Goal: Information Seeking & Learning: Learn about a topic

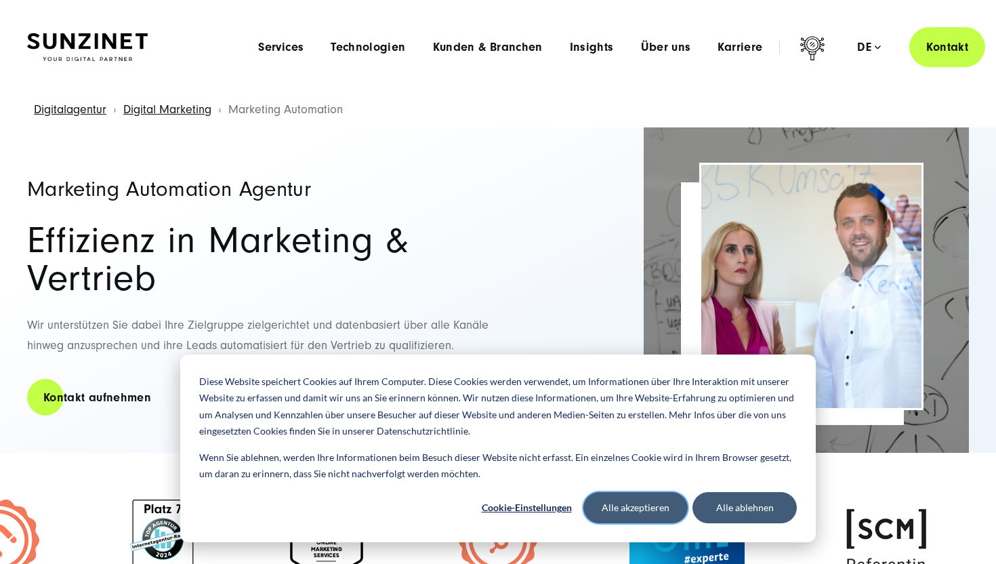
click at [642, 507] on button "Alle akzeptieren" at bounding box center [635, 507] width 104 height 31
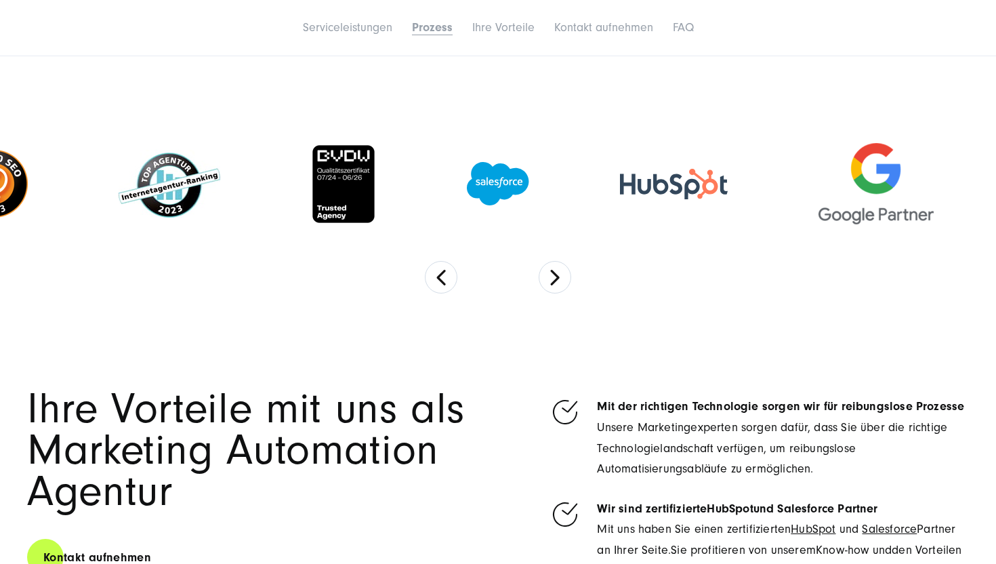
scroll to position [2582, 0]
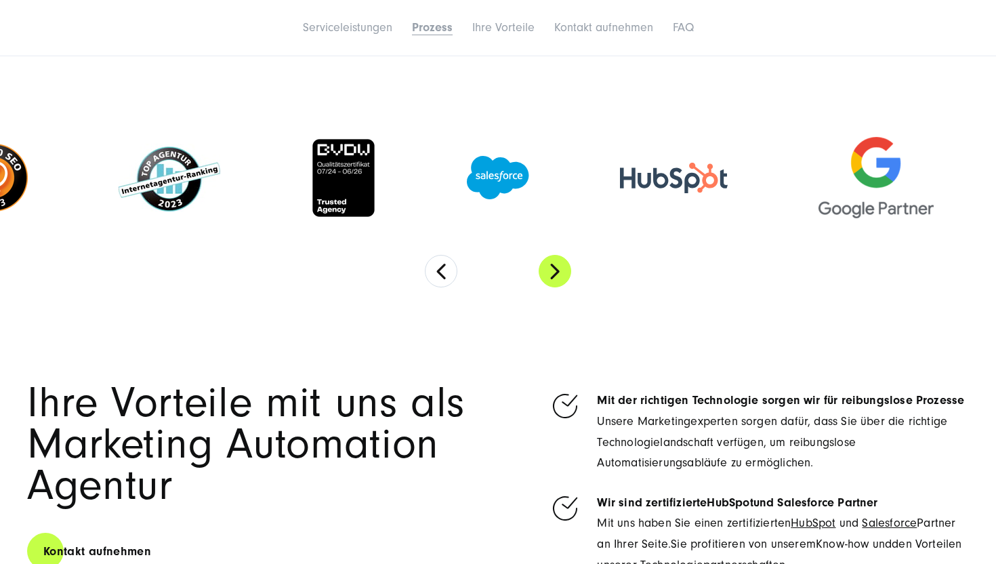
click at [554, 274] on button "Next" at bounding box center [555, 271] width 33 height 33
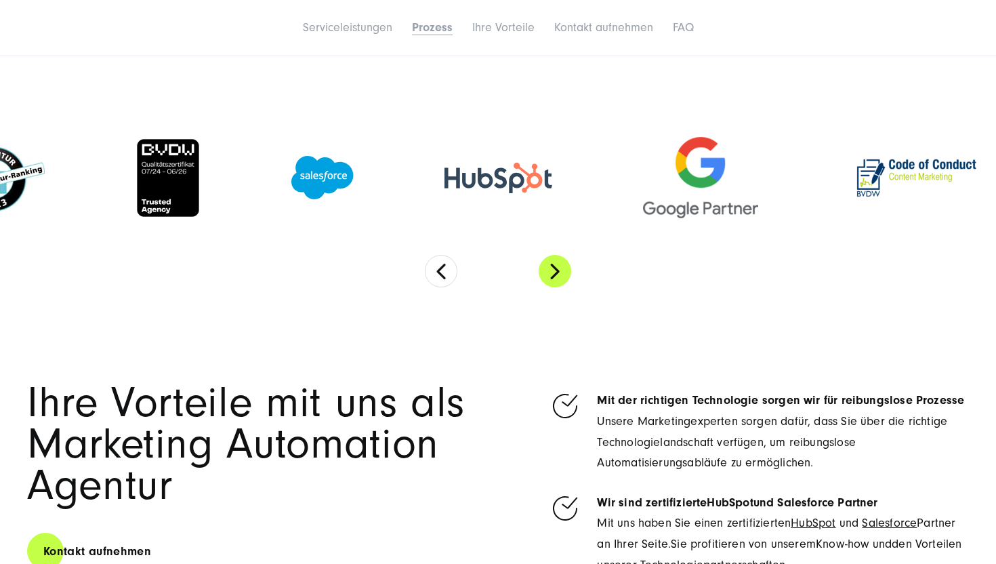
click at [554, 274] on button "Next" at bounding box center [555, 271] width 33 height 33
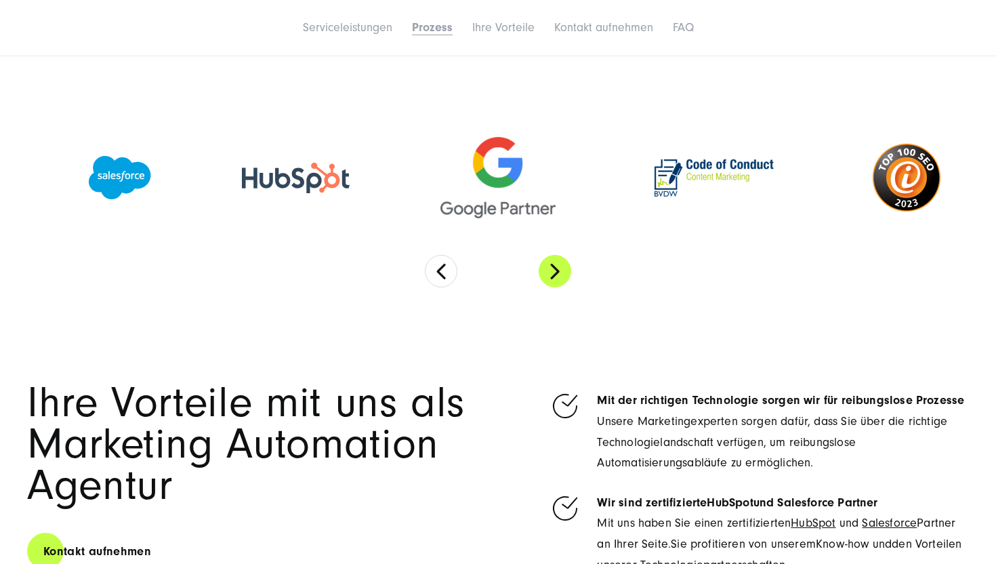
click at [554, 274] on button "Next" at bounding box center [555, 271] width 33 height 33
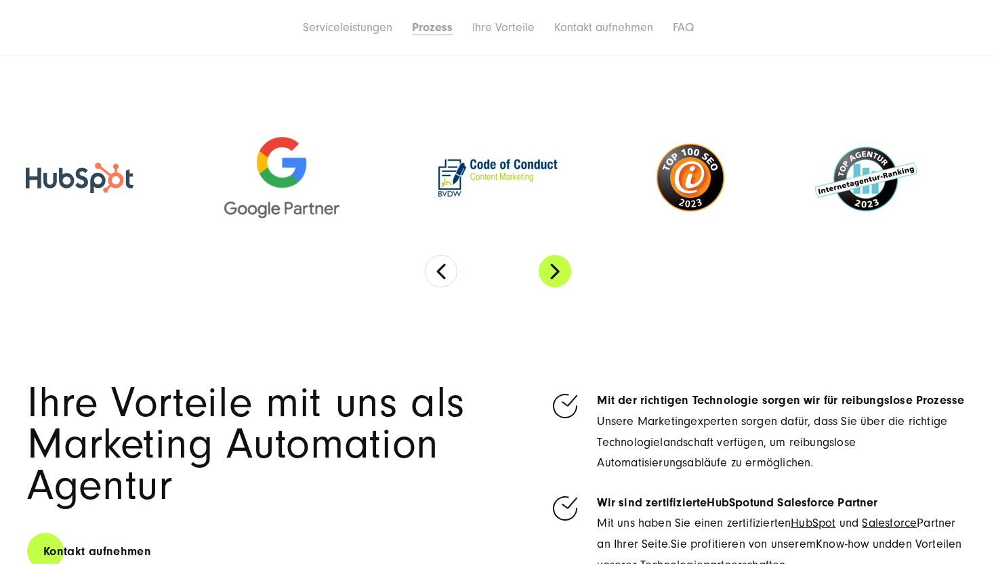
click at [554, 274] on button "Next" at bounding box center [555, 271] width 33 height 33
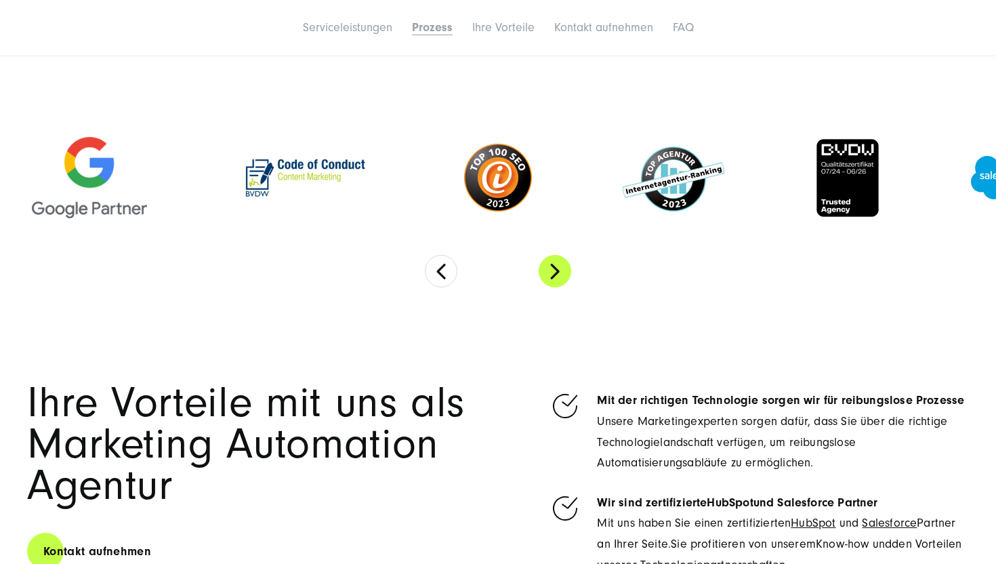
click at [554, 274] on button "Next" at bounding box center [555, 271] width 33 height 33
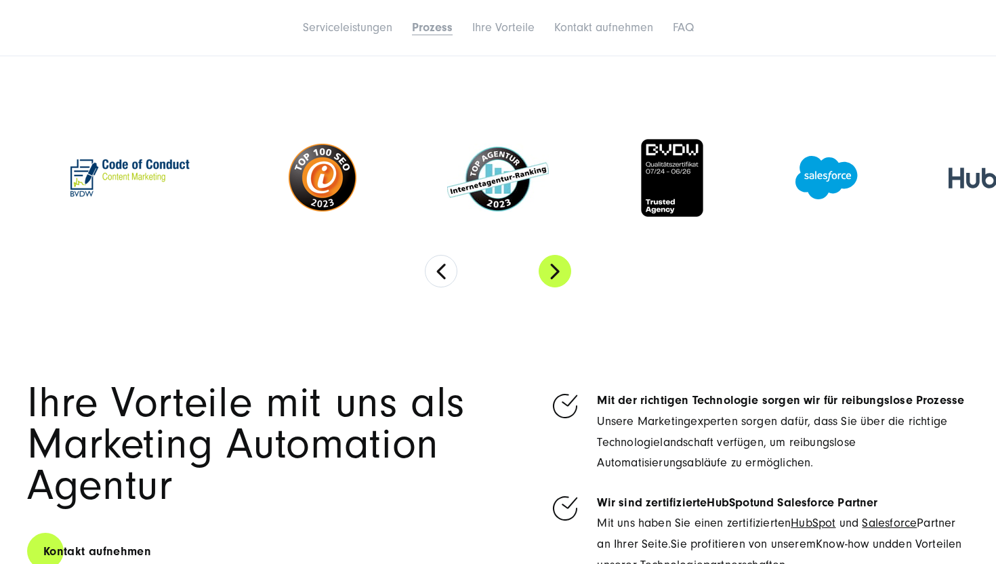
click at [554, 274] on button "Next" at bounding box center [555, 271] width 33 height 33
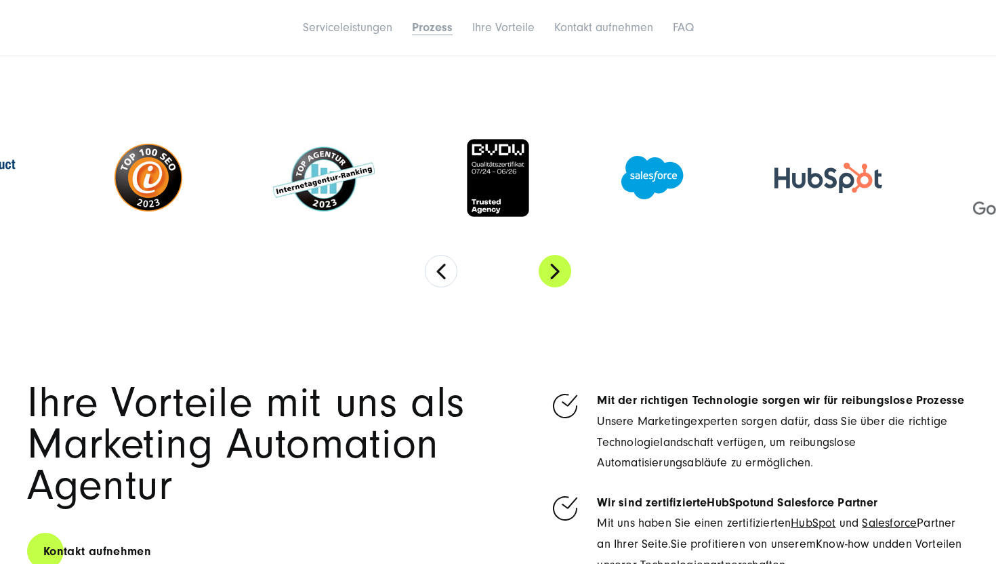
click at [554, 274] on button "Next" at bounding box center [555, 271] width 33 height 33
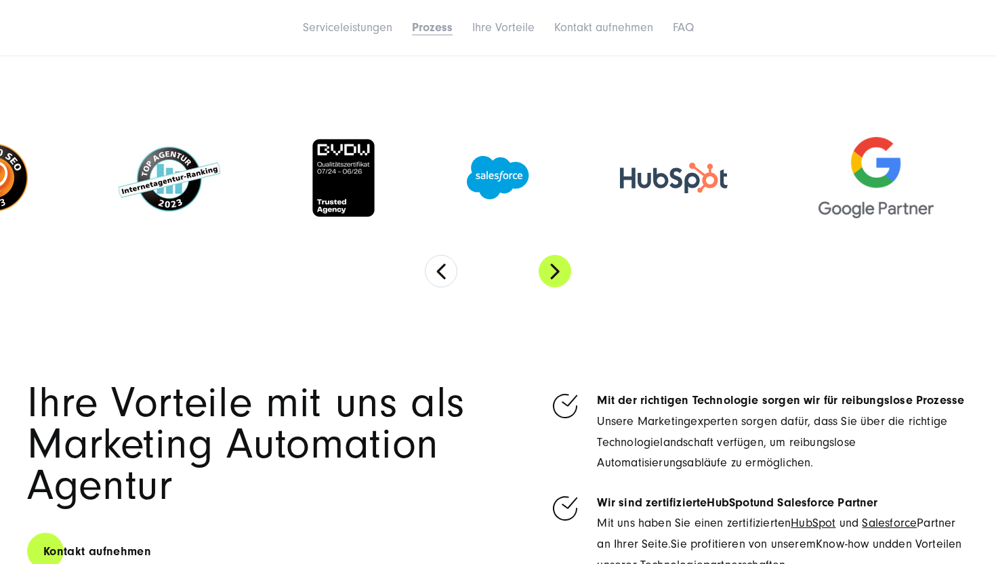
click at [554, 274] on button "Next" at bounding box center [555, 271] width 33 height 33
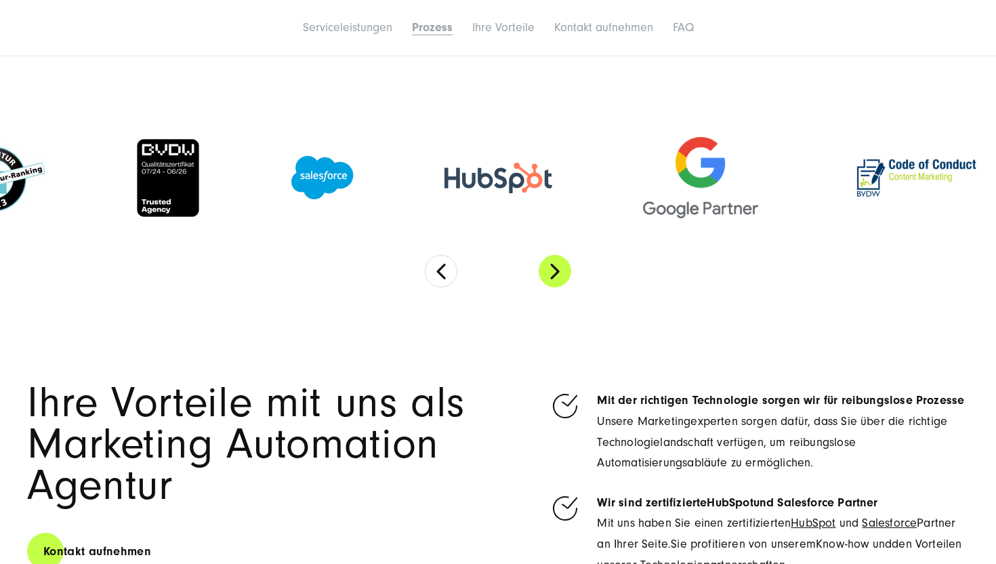
click at [554, 274] on button "Next" at bounding box center [555, 271] width 33 height 33
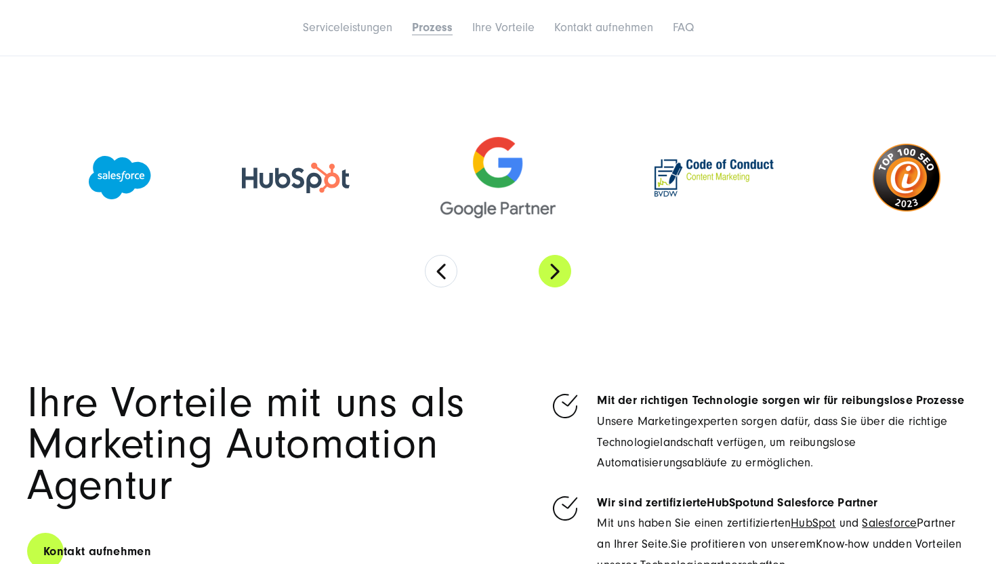
click at [554, 274] on button "Next" at bounding box center [555, 271] width 33 height 33
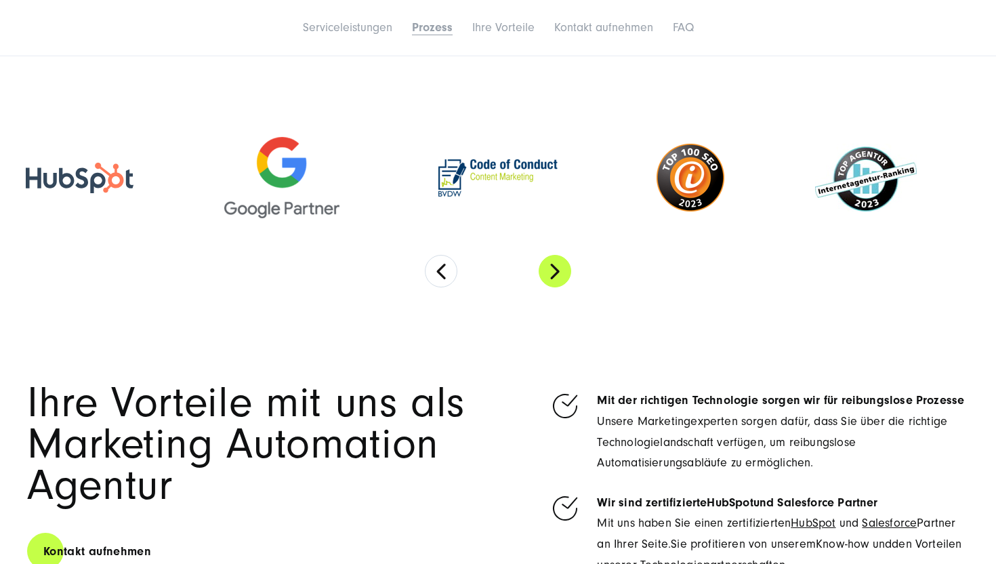
click at [554, 274] on button "Next" at bounding box center [555, 271] width 33 height 33
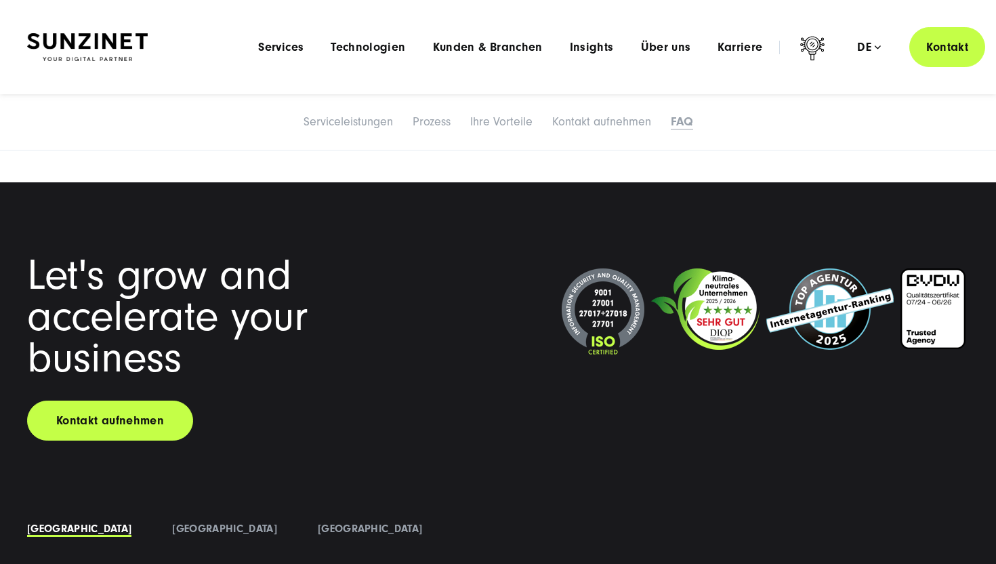
scroll to position [5779, 0]
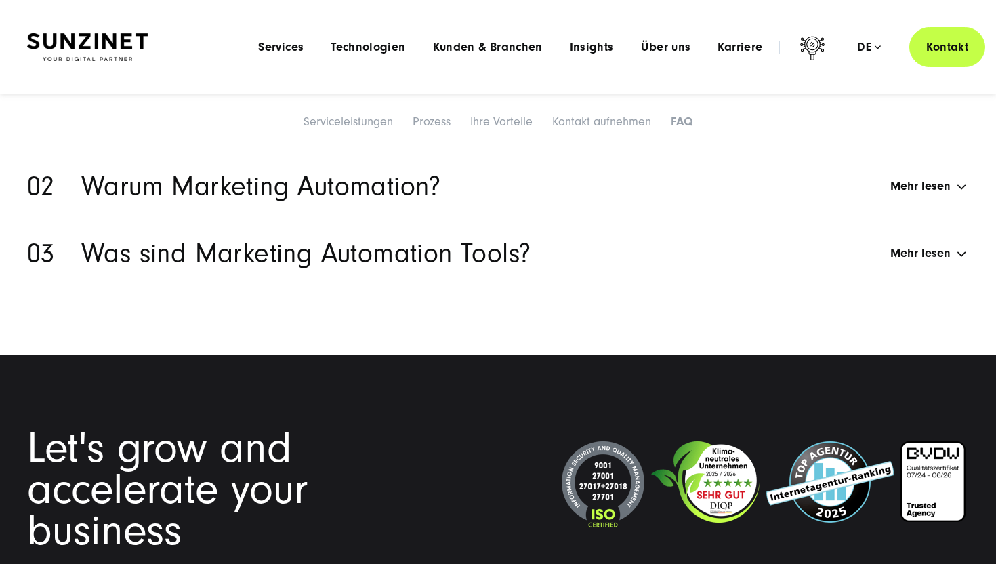
click at [520, 264] on h2 "Was sind Marketing Automation Tools?" at bounding box center [305, 253] width 449 height 26
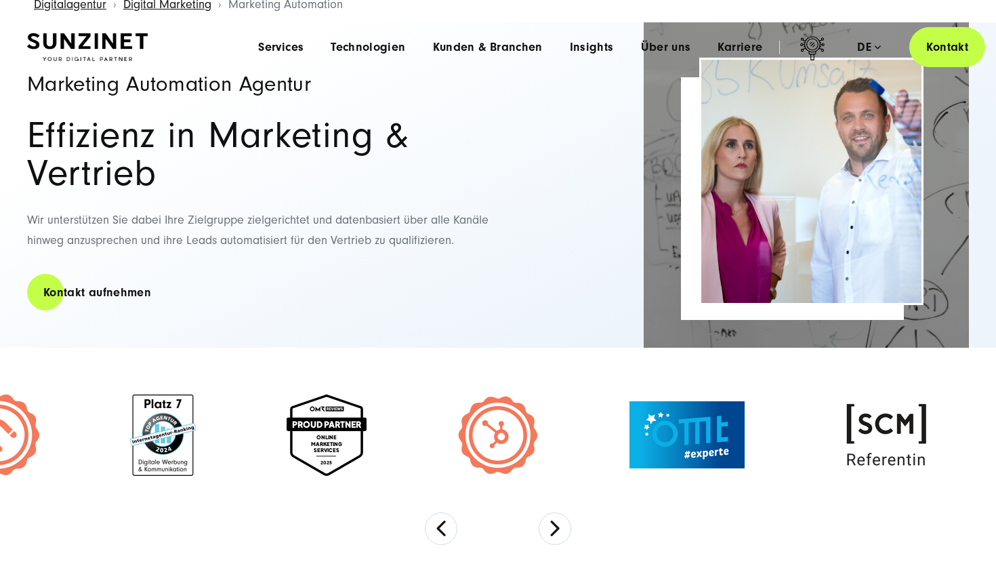
scroll to position [0, 0]
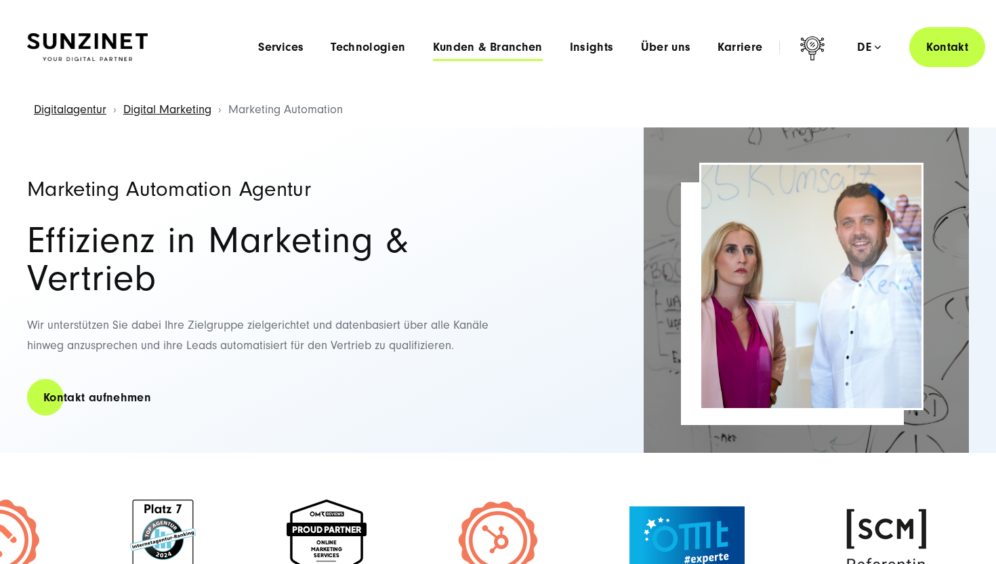
click at [481, 47] on span "Kunden & Branchen" at bounding box center [488, 48] width 110 height 14
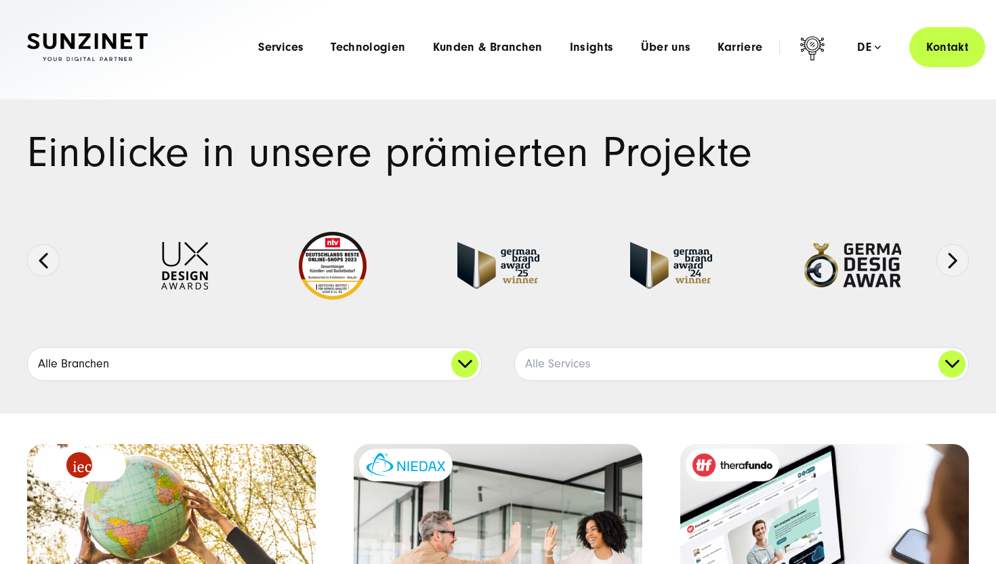
click at [351, 362] on link "Alle Branchen" at bounding box center [254, 364] width 453 height 33
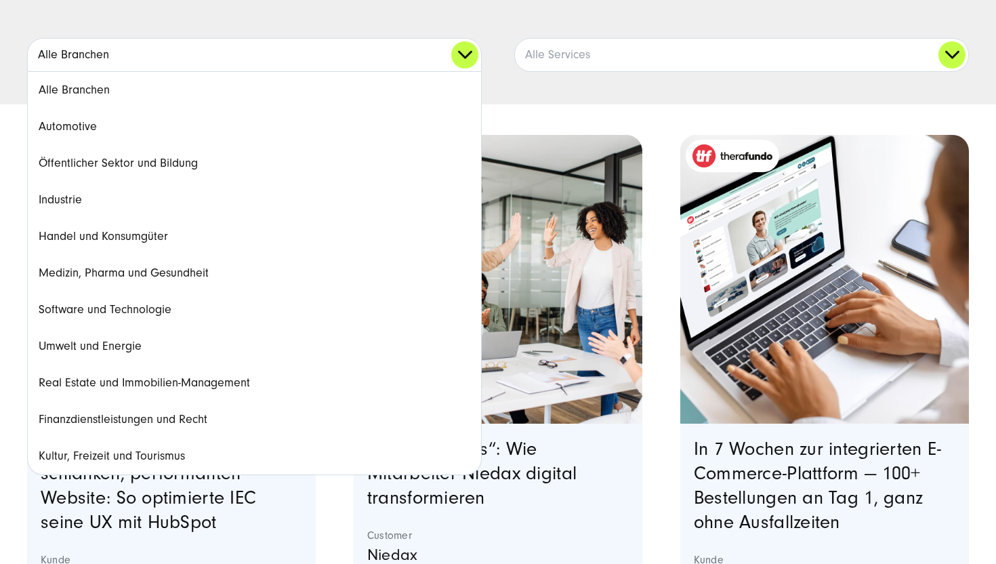
scroll to position [310, 0]
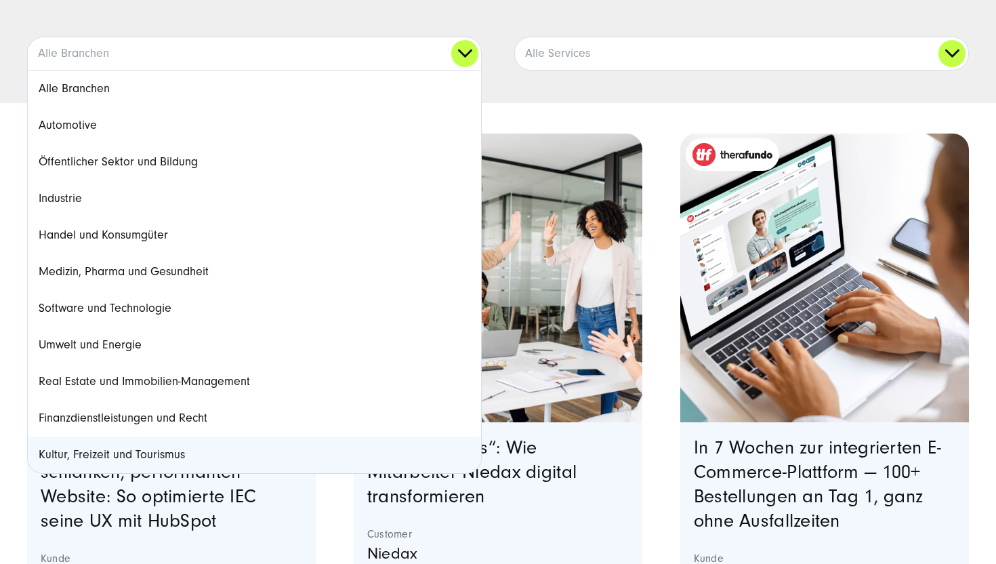
click at [150, 455] on link "Kultur, Freizeit und Tourismus" at bounding box center [254, 454] width 453 height 37
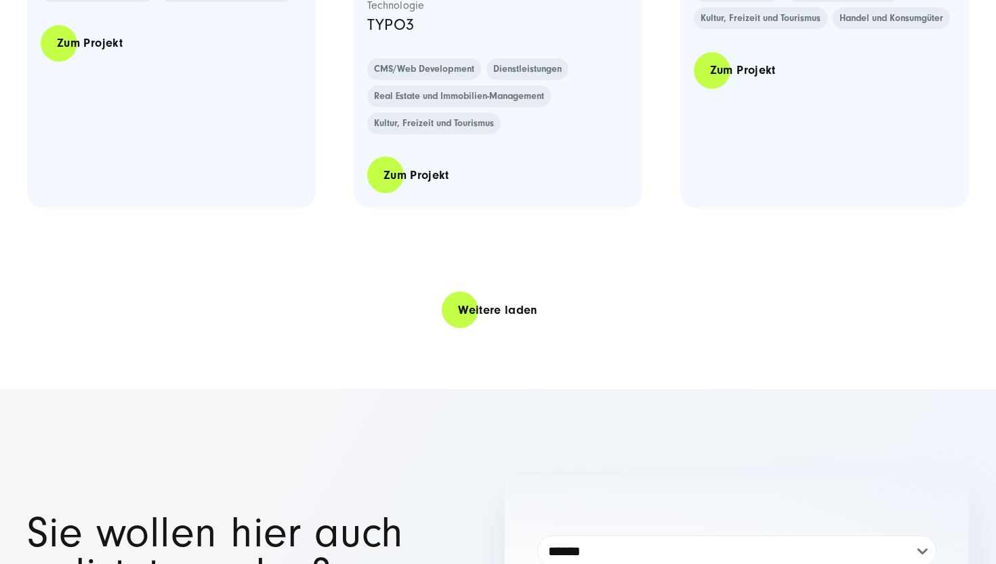
scroll to position [2832, 0]
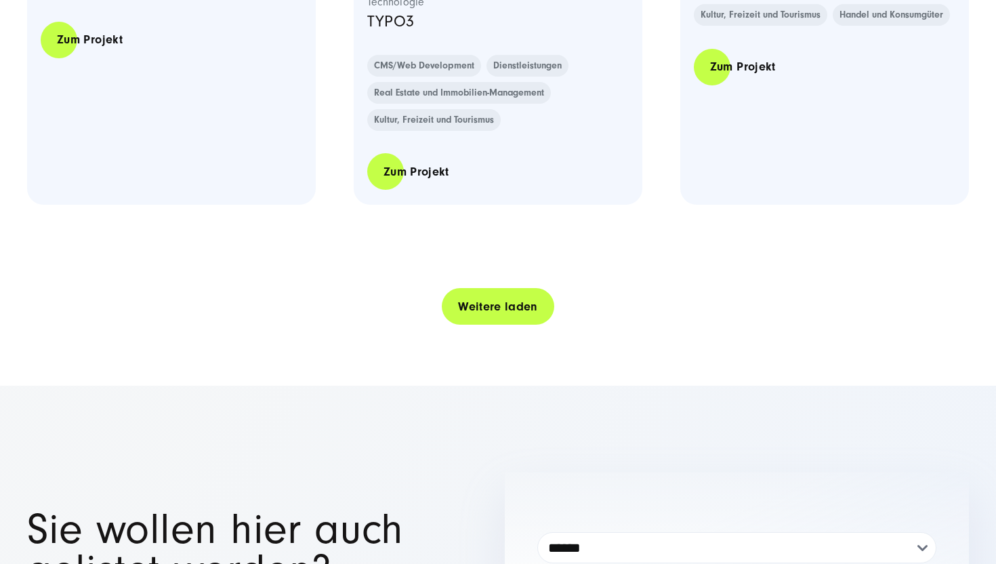
click at [528, 326] on link "Weitere laden" at bounding box center [498, 306] width 112 height 39
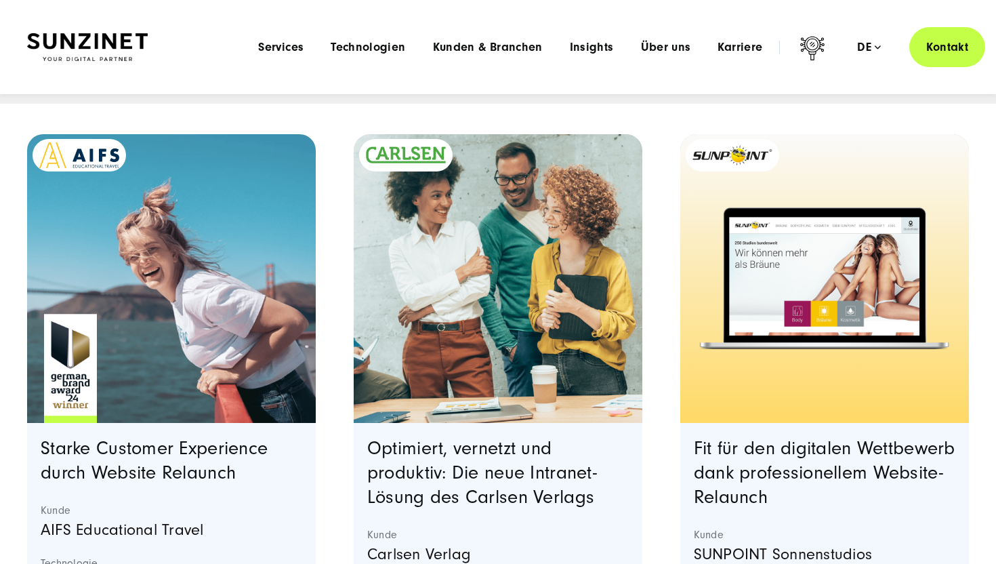
scroll to position [0, 0]
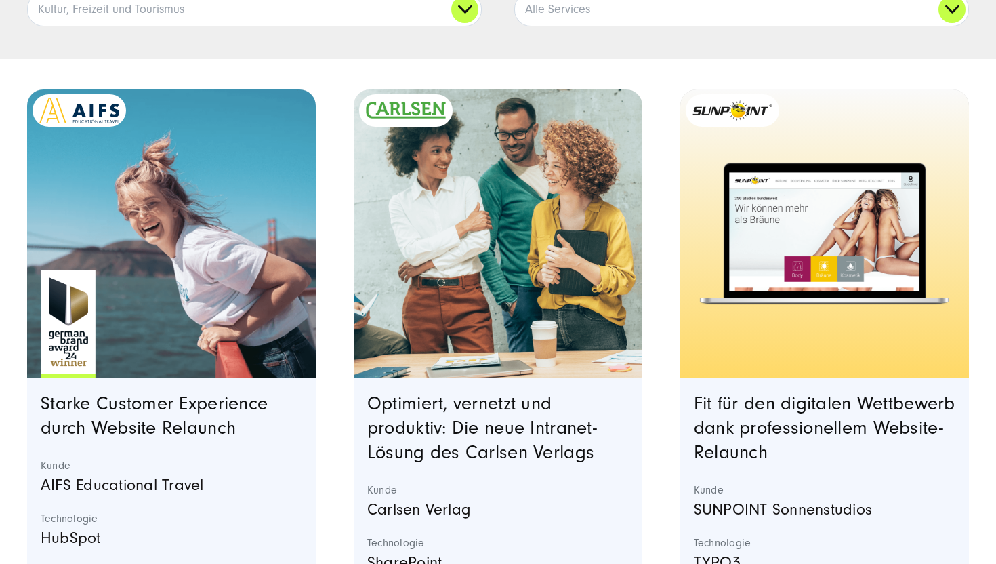
scroll to position [430, 0]
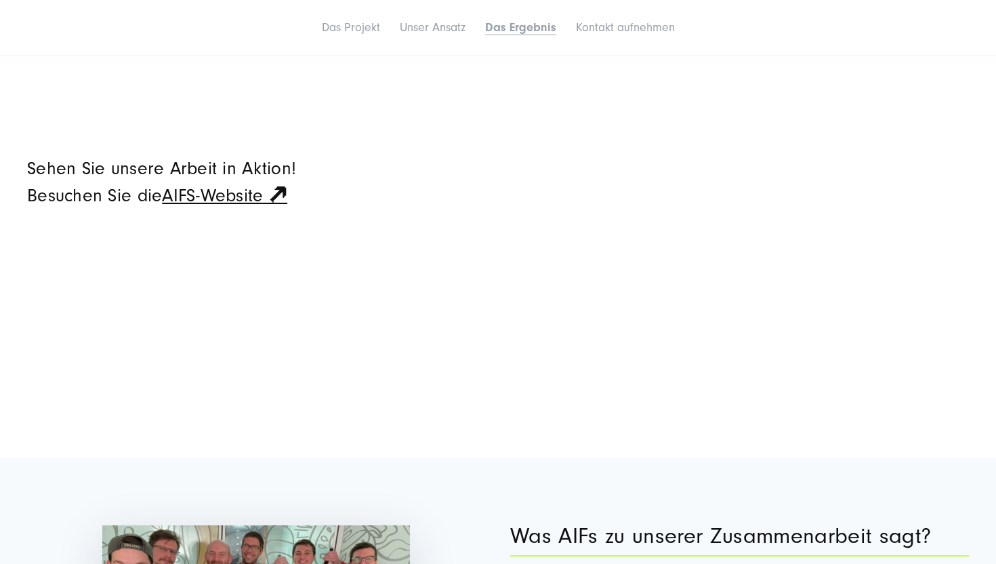
scroll to position [5126, 0]
click at [240, 185] on link "AIFS-Website 🡵" at bounding box center [224, 195] width 125 height 20
